Goal: Information Seeking & Learning: Check status

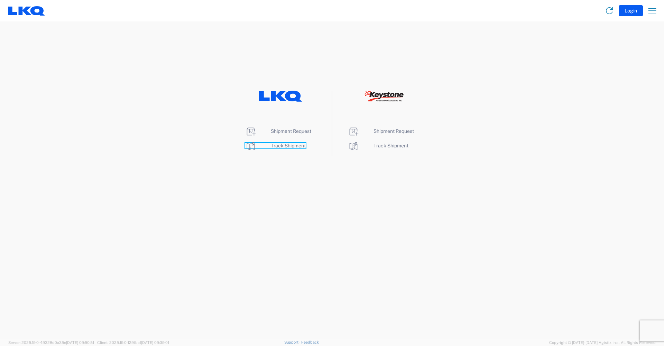
click at [290, 146] on span "Track Shipment" at bounding box center [288, 146] width 35 height 6
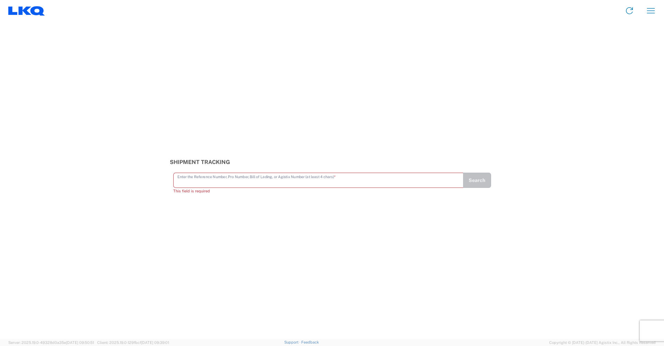
click at [238, 179] on input "text" at bounding box center [318, 180] width 282 height 12
click at [205, 182] on input "text" at bounding box center [318, 180] width 282 height 12
type input "56481833"
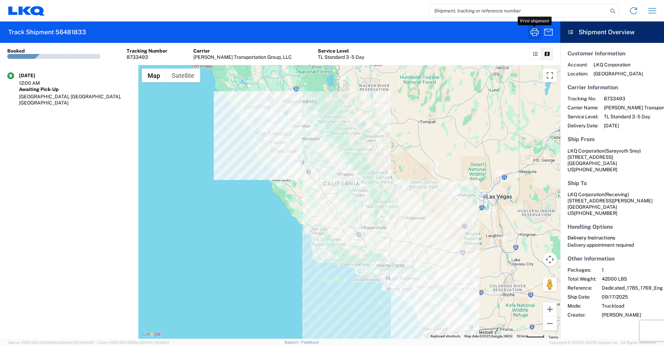
click at [534, 26] on button "button" at bounding box center [535, 32] width 14 height 14
